Goal: Task Accomplishment & Management: Manage account settings

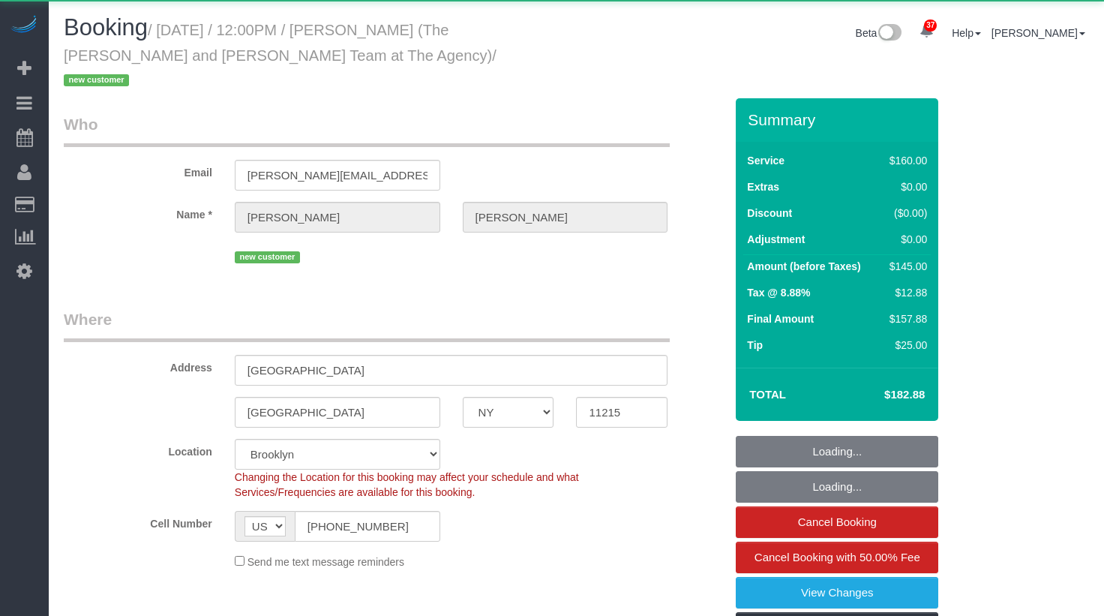
select select "NY"
select select "object:1457"
select select "string:stripe-pm_1SFhFz4VGloSiKo7nHhYeQGh"
select select "spot1"
select select "number:56"
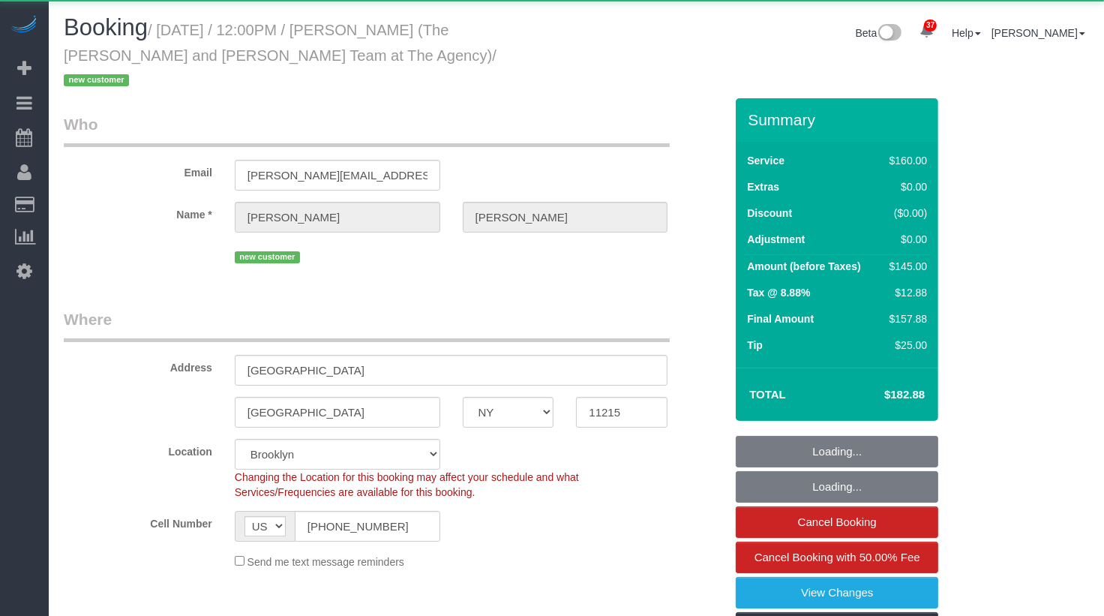
select select "number:73"
select select "number:15"
select select "number:5"
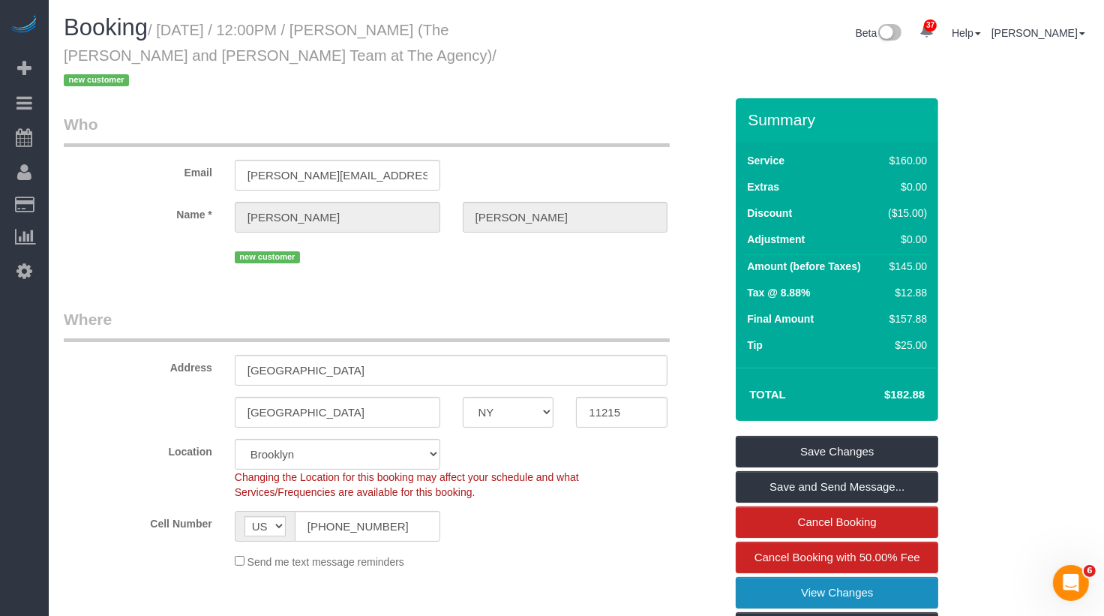
click at [803, 577] on link "View Changes" at bounding box center [837, 593] width 203 height 32
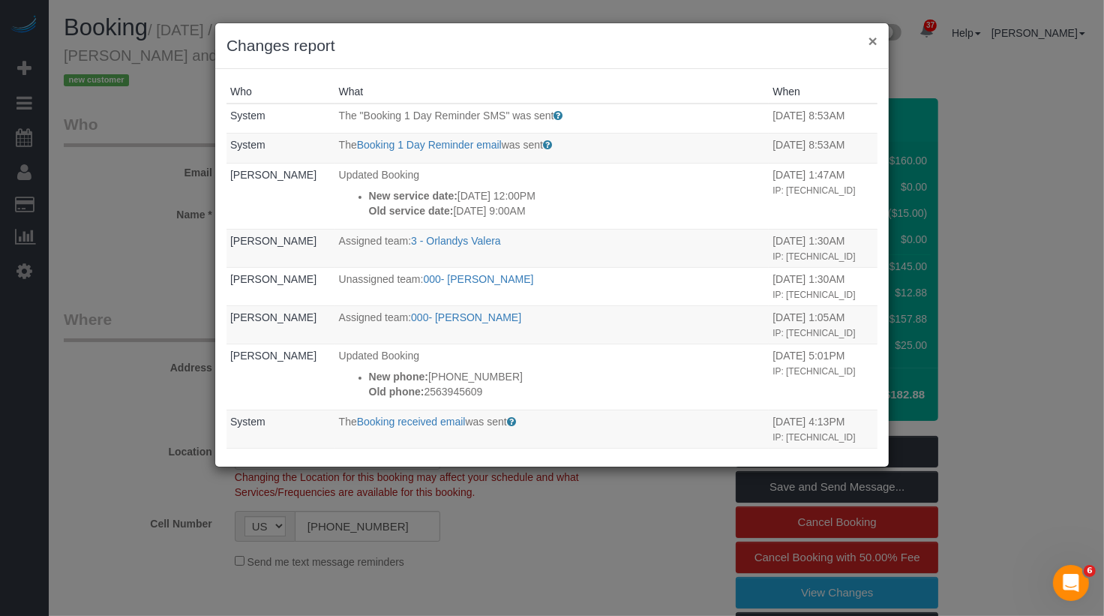
click at [873, 41] on button "×" at bounding box center [873, 41] width 9 height 16
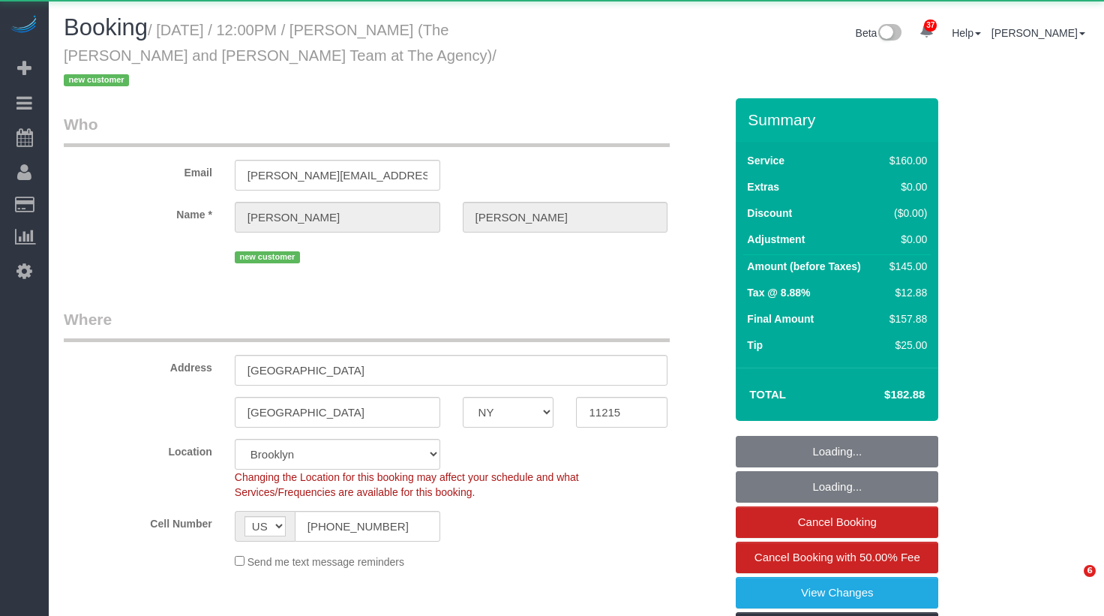
select select "NY"
select select "object:1104"
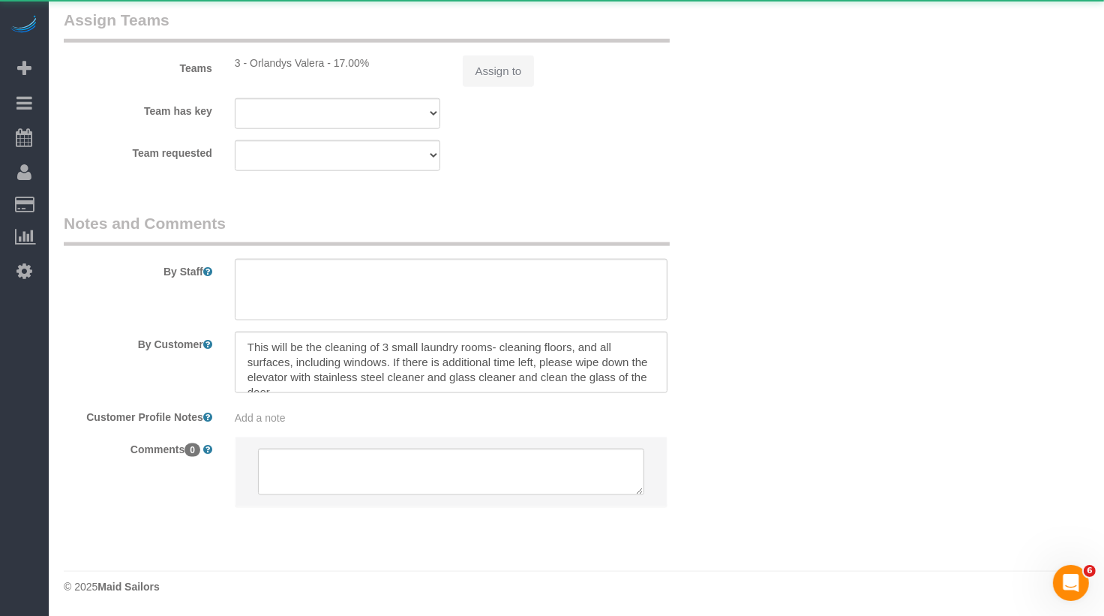
select select "string:stripe-pm_1SFhFz4VGloSiKo7nHhYeQGh"
select select "spot1"
select select "number:56"
select select "number:73"
select select "number:15"
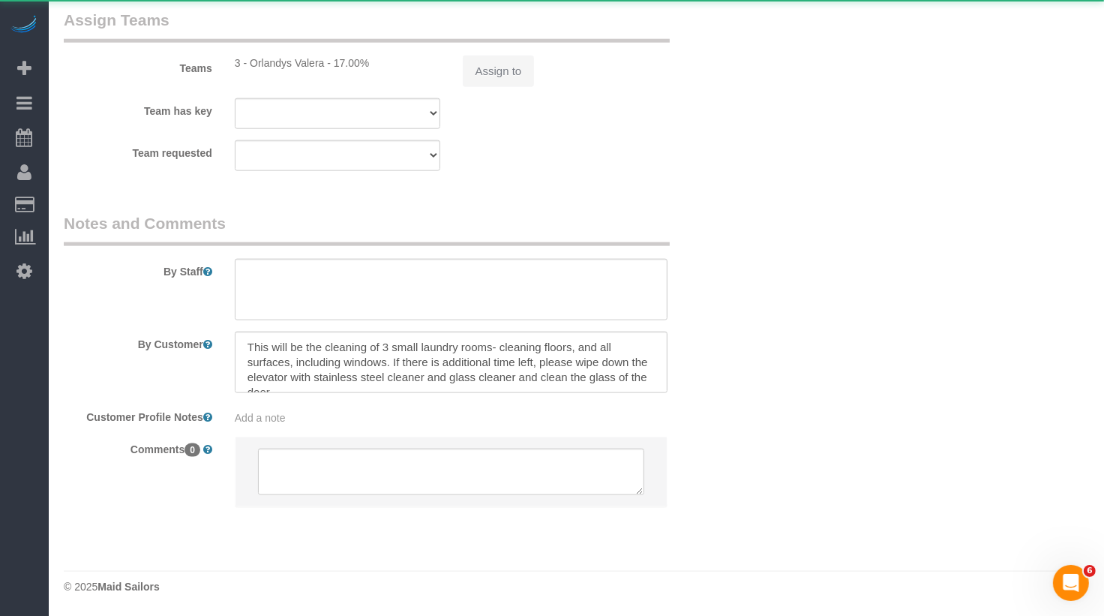
select select "number:5"
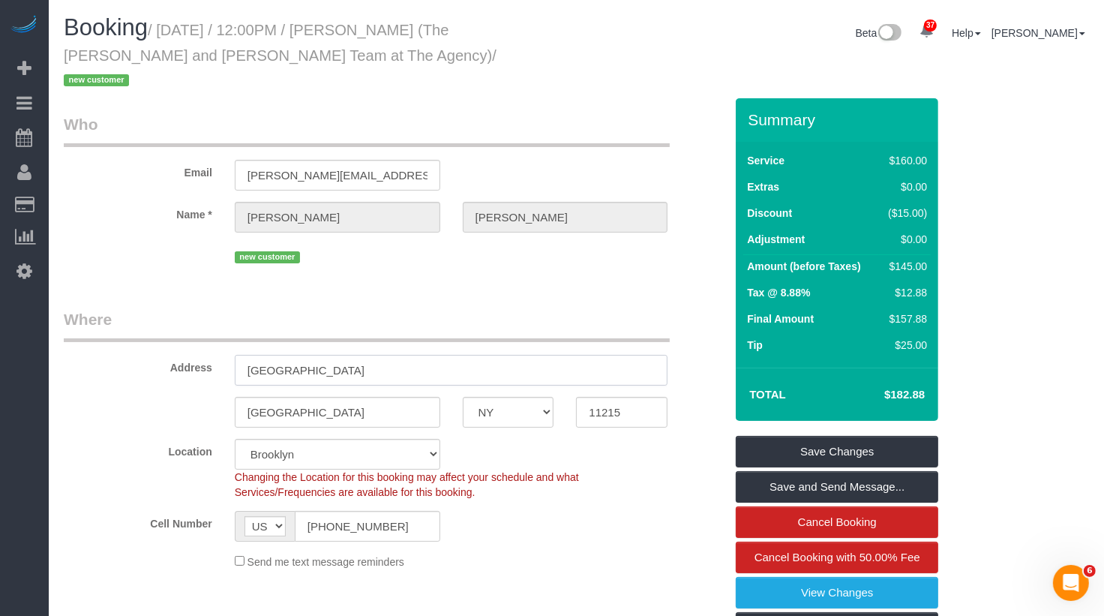
drag, startPoint x: 404, startPoint y: 352, endPoint x: 160, endPoint y: 341, distance: 244.8
click at [160, 341] on div "Address 759 President Street" at bounding box center [394, 346] width 683 height 77
